Goal: Task Accomplishment & Management: Manage account settings

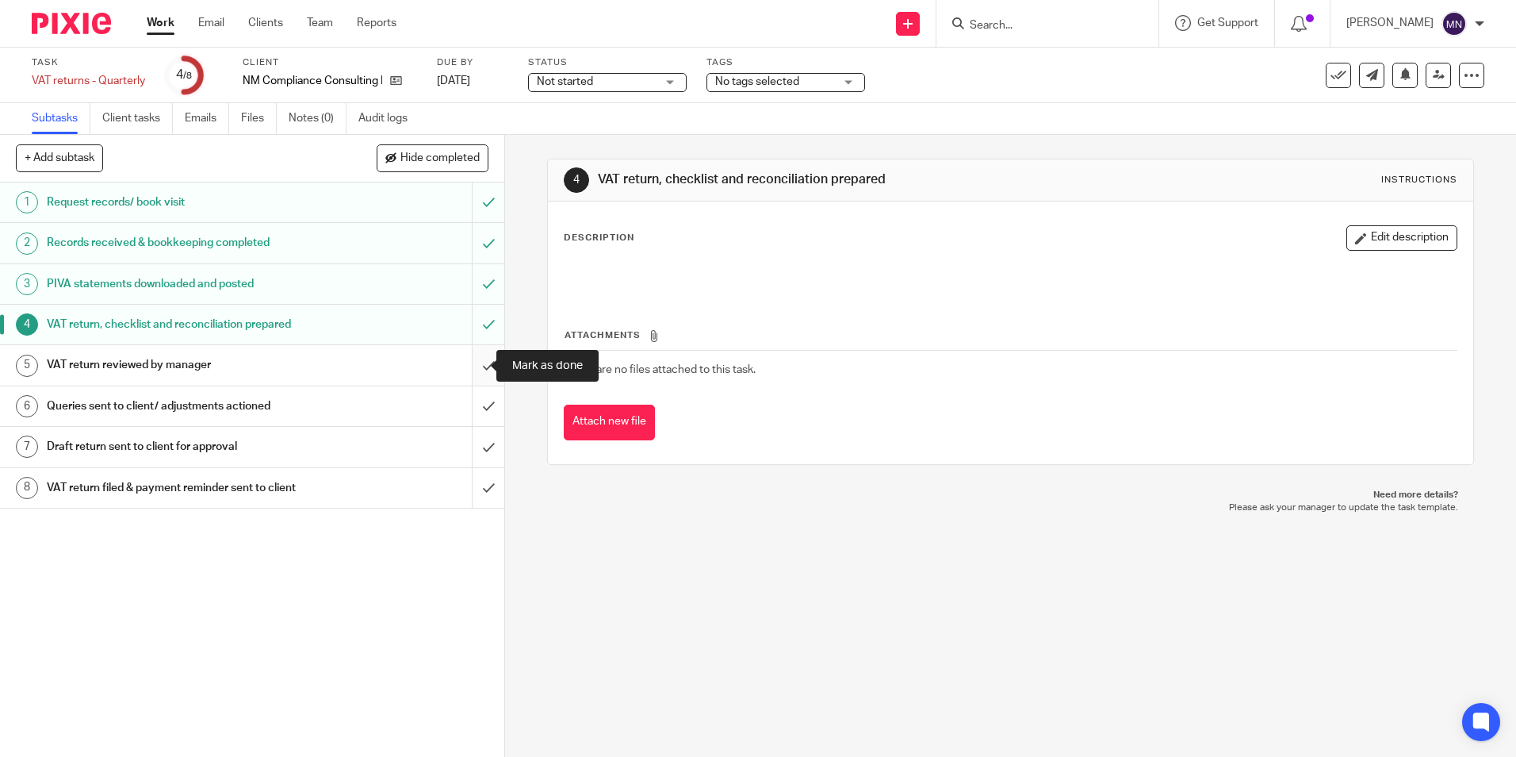
click at [471, 366] on input "submit" at bounding box center [252, 365] width 504 height 40
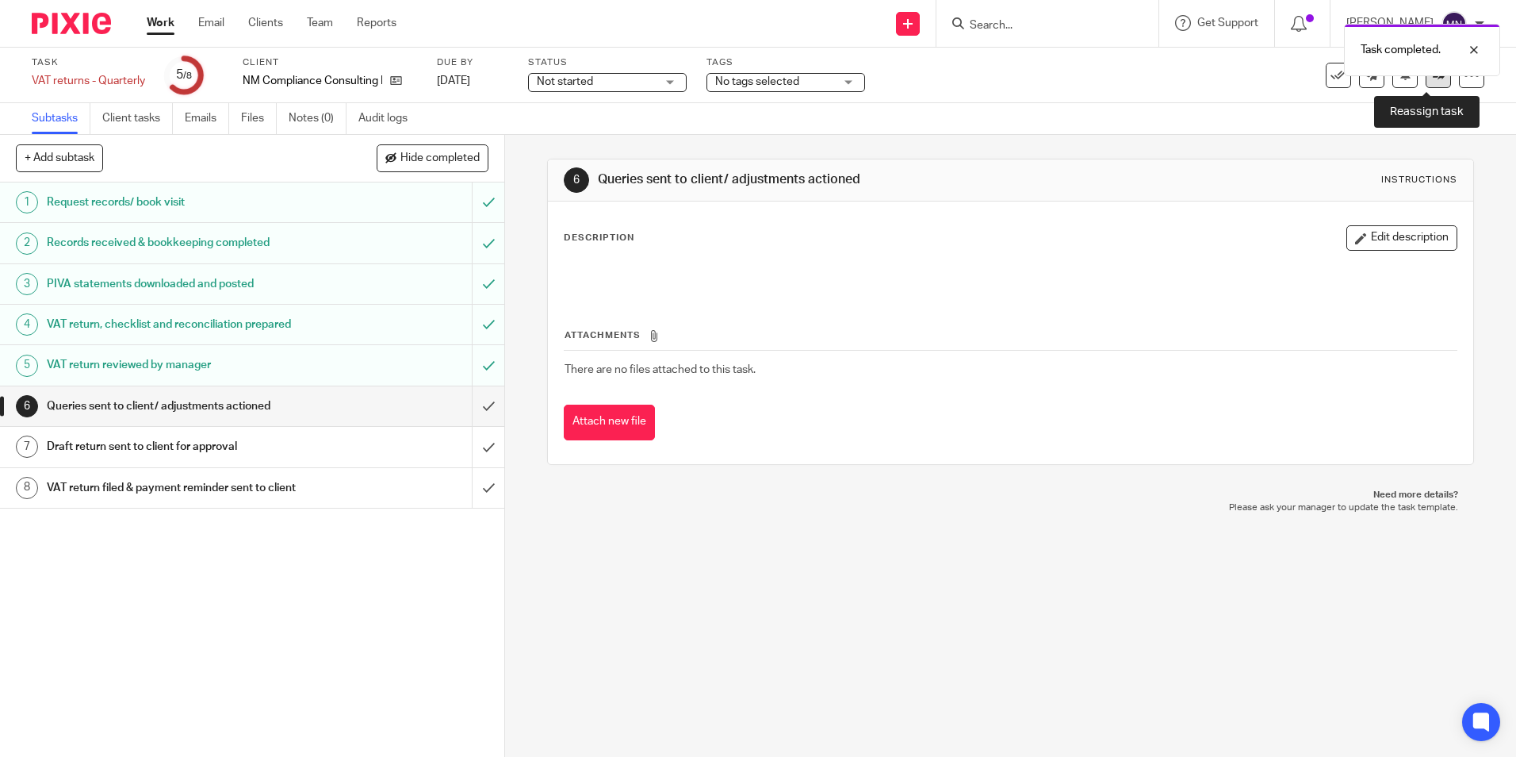
click at [1428, 82] on link at bounding box center [1438, 75] width 25 height 25
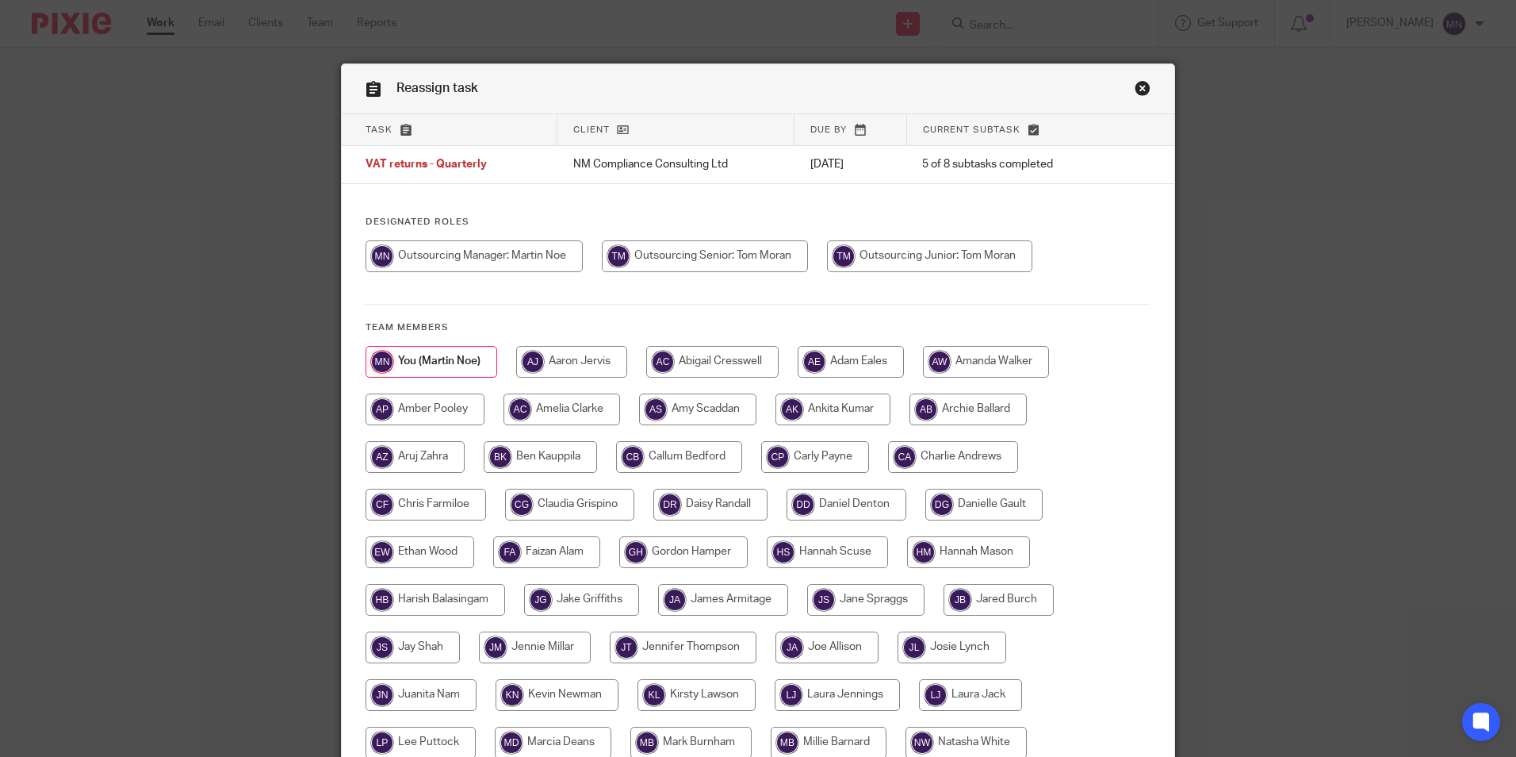
click at [738, 255] on input "radio" at bounding box center [705, 256] width 206 height 32
radio input "true"
click at [903, 263] on input "radio" at bounding box center [930, 256] width 205 height 32
radio input "true"
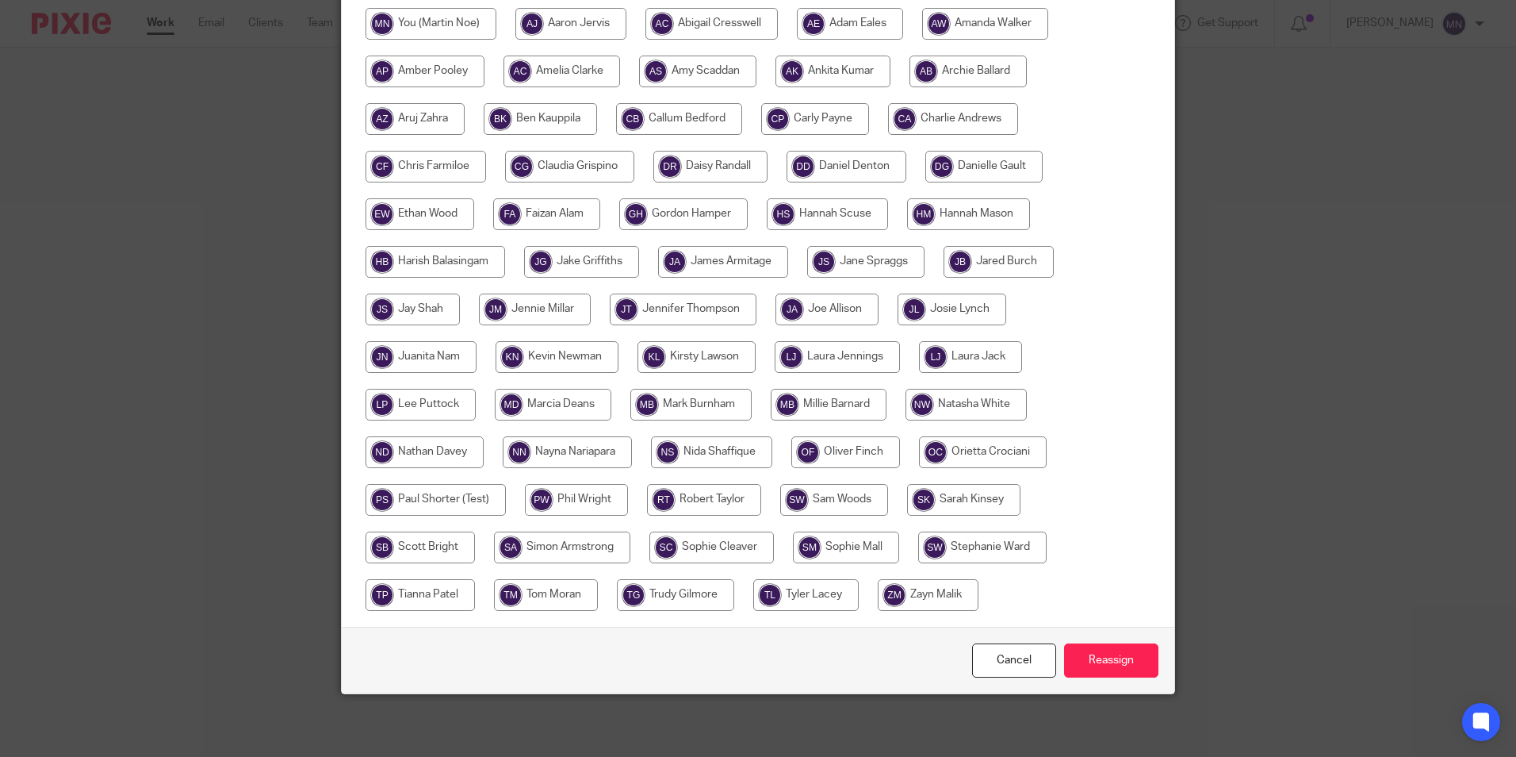
scroll to position [339, 0]
click at [1093, 660] on input "Reassign" at bounding box center [1111, 659] width 94 height 34
